Goal: Task Accomplishment & Management: Use online tool/utility

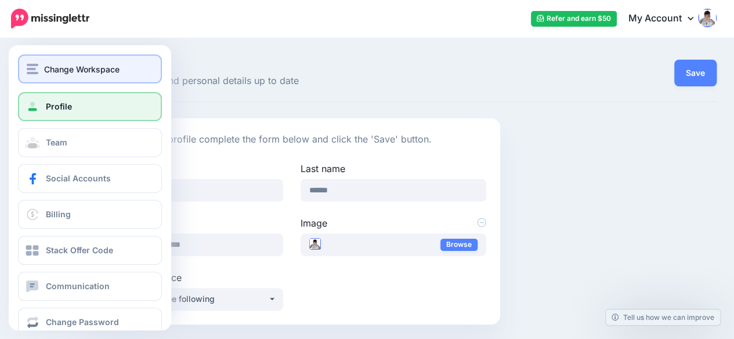
click at [38, 70] on img "button" at bounding box center [33, 69] width 12 height 10
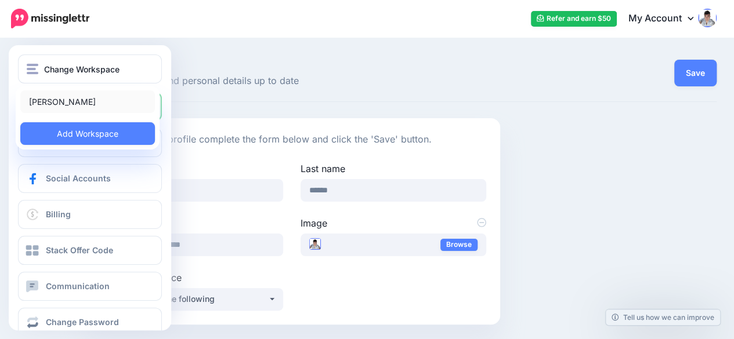
click at [46, 96] on link "[PERSON_NAME]" at bounding box center [87, 101] width 135 height 23
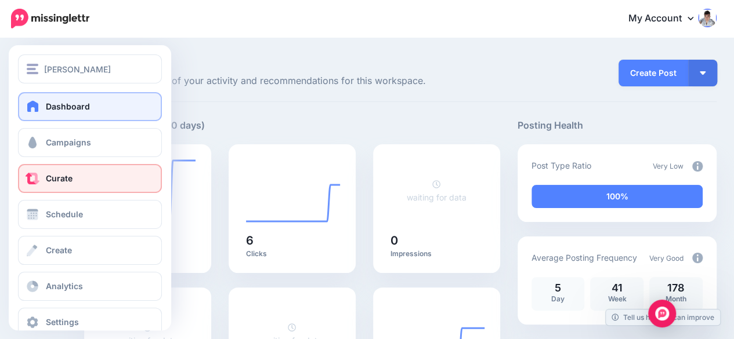
click at [64, 182] on span "Curate" at bounding box center [59, 178] width 27 height 10
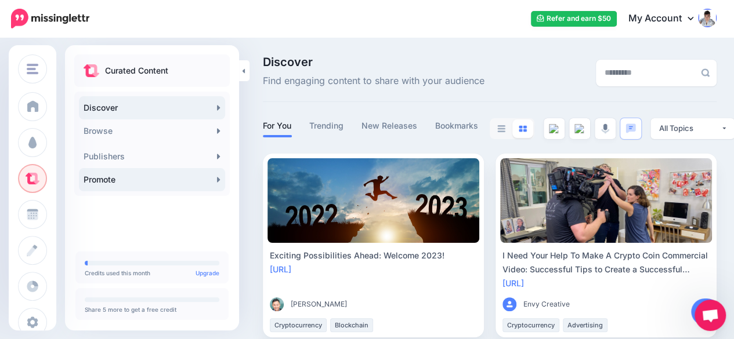
click at [183, 177] on link "Promote" at bounding box center [152, 179] width 146 height 23
